Goal: Task Accomplishment & Management: Use online tool/utility

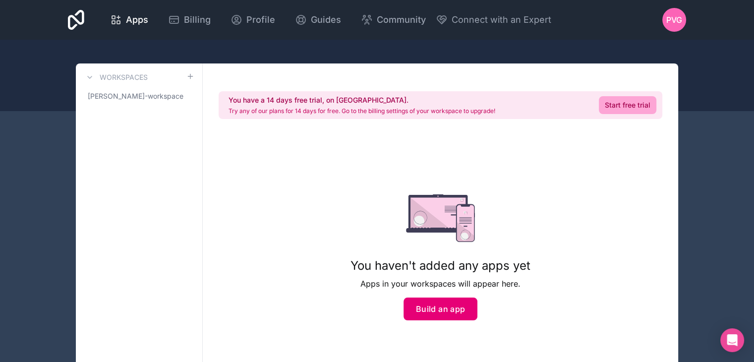
click at [426, 302] on button "Build an app" at bounding box center [441, 308] width 74 height 23
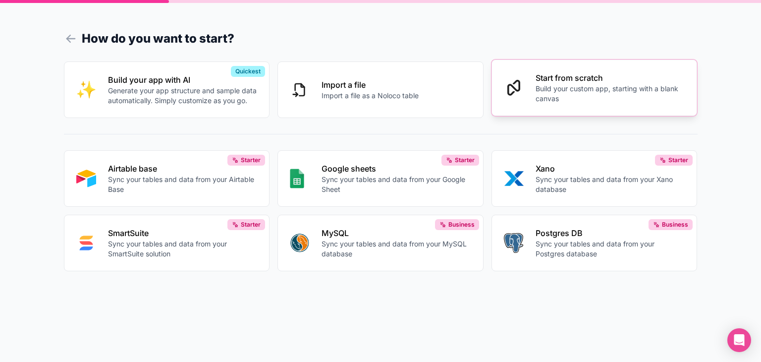
click at [542, 96] on p "Build your custom app, starting with a blank canvas" at bounding box center [611, 94] width 150 height 20
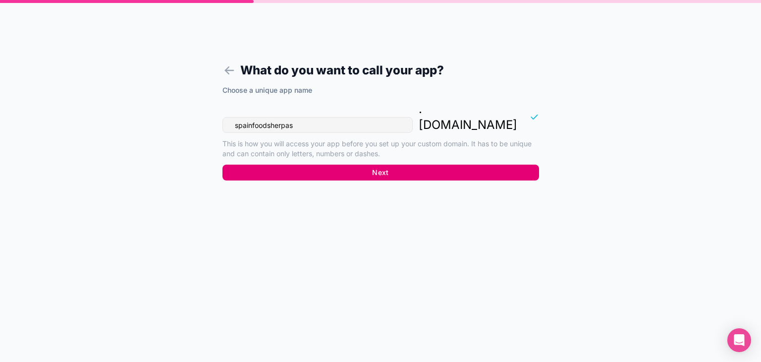
click at [419, 165] on button "Next" at bounding box center [381, 173] width 317 height 16
